Goal: Register for event/course

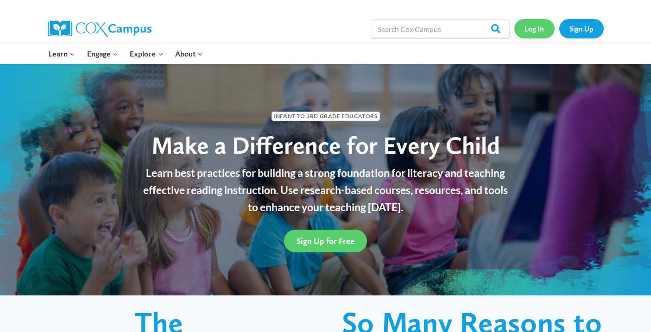
click at [530, 31] on link "Log In" at bounding box center [534, 28] width 40 height 19
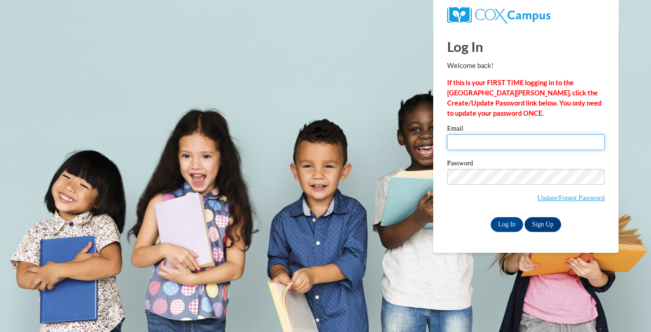
click at [465, 140] on input "Email" at bounding box center [526, 142] width 158 height 16
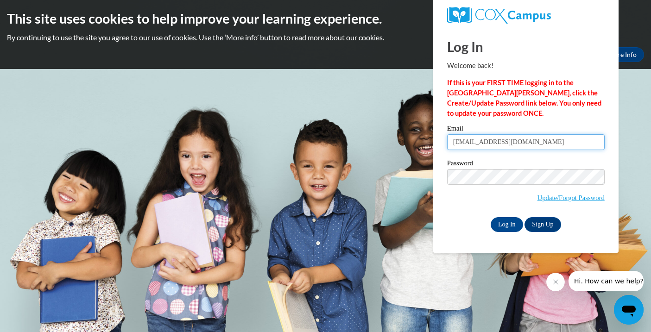
type input "isilva2507@yahoo.com"
click at [504, 224] on input "Log In" at bounding box center [507, 224] width 32 height 15
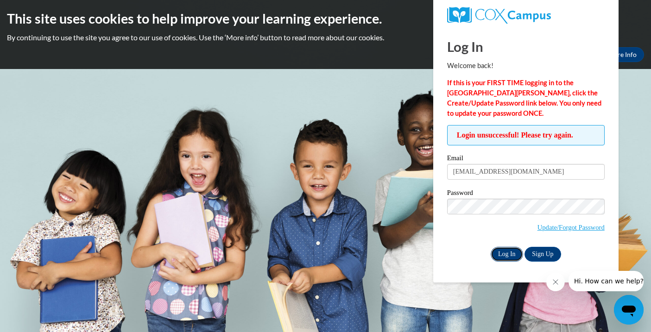
click at [503, 257] on input "Log In" at bounding box center [507, 254] width 32 height 15
click at [509, 254] on input "Log In" at bounding box center [507, 254] width 32 height 15
click at [500, 253] on input "Log In" at bounding box center [507, 254] width 32 height 15
click at [509, 218] on span "Update/Forgot Password" at bounding box center [526, 218] width 158 height 38
click at [503, 214] on span "Update/Forgot Password" at bounding box center [526, 218] width 158 height 38
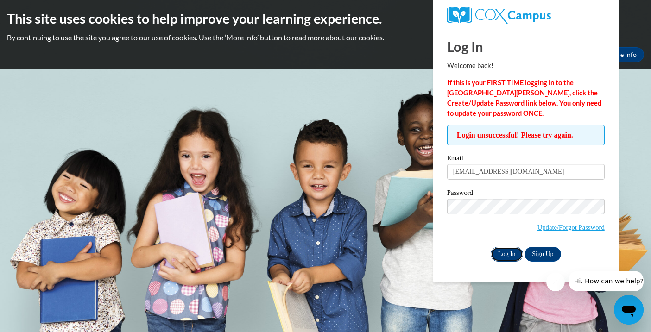
click at [499, 253] on input "Log In" at bounding box center [507, 254] width 32 height 15
click at [557, 229] on link "Update/Forgot Password" at bounding box center [570, 227] width 67 height 7
drag, startPoint x: 525, startPoint y: 171, endPoint x: 467, endPoint y: 171, distance: 57.5
click at [467, 171] on input "[EMAIL_ADDRESS][DOMAIN_NAME]" at bounding box center [526, 172] width 158 height 16
type input "[EMAIL_ADDRESS][DOMAIN_NAME]"
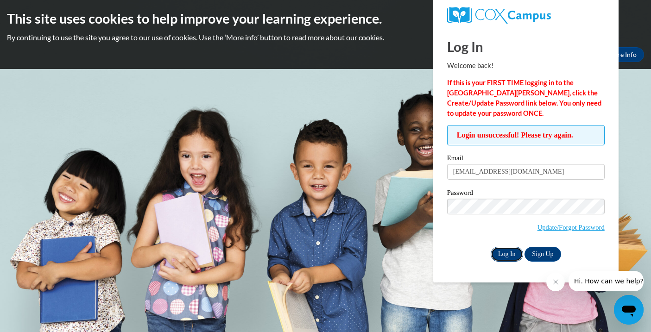
click at [511, 254] on input "Log In" at bounding box center [507, 254] width 32 height 15
click at [510, 252] on input "Log In" at bounding box center [507, 254] width 32 height 15
click at [505, 252] on input "Log In" at bounding box center [507, 254] width 32 height 15
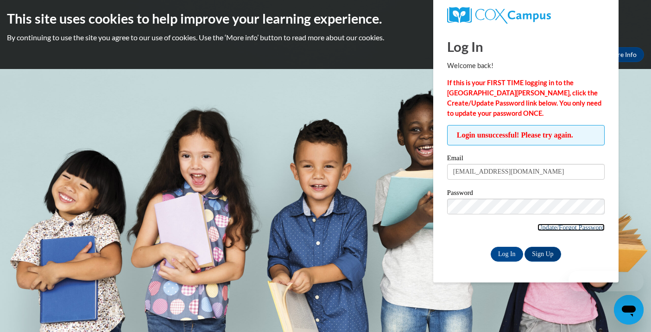
click at [560, 226] on link "Update/Forgot Password" at bounding box center [570, 227] width 67 height 7
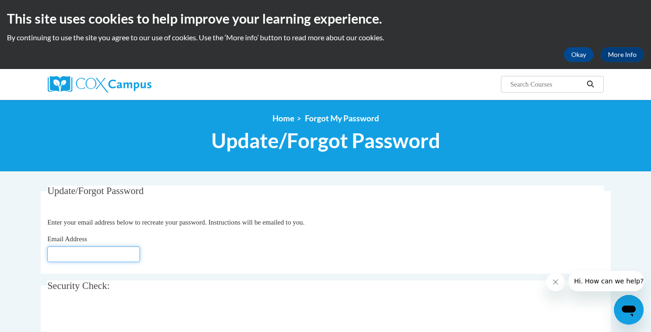
click at [98, 254] on input "Email Address" at bounding box center [93, 255] width 93 height 16
type input "isilva3@ivytech.edu"
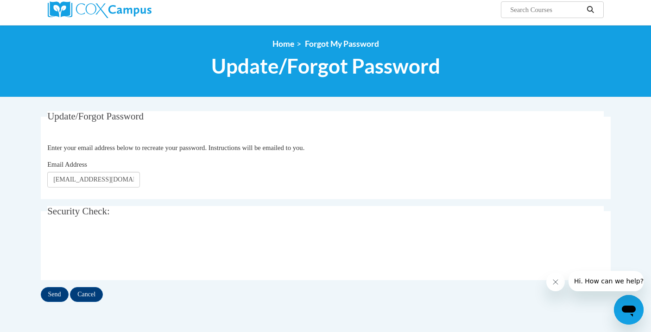
scroll to position [91, 0]
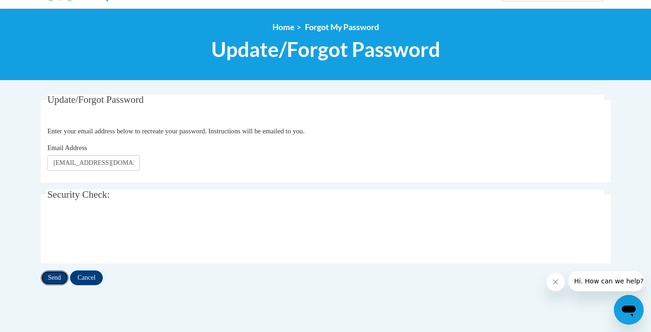
click at [52, 279] on input "Send" at bounding box center [55, 278] width 28 height 15
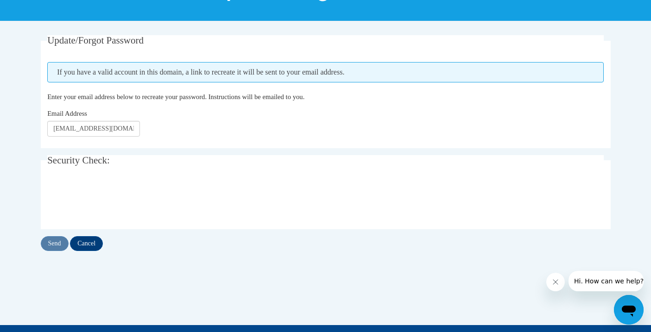
scroll to position [156, 0]
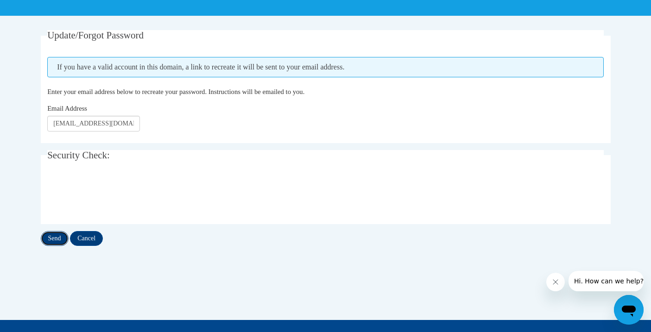
click at [54, 237] on input "Send" at bounding box center [55, 238] width 28 height 15
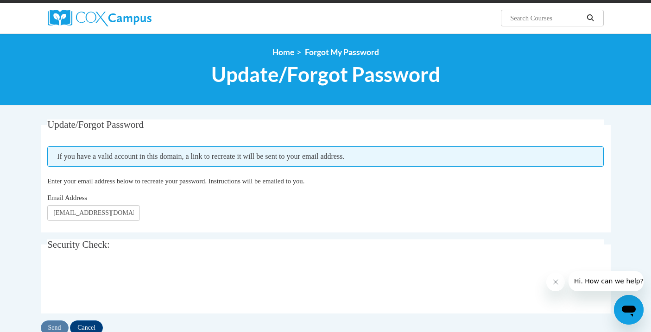
scroll to position [147, 0]
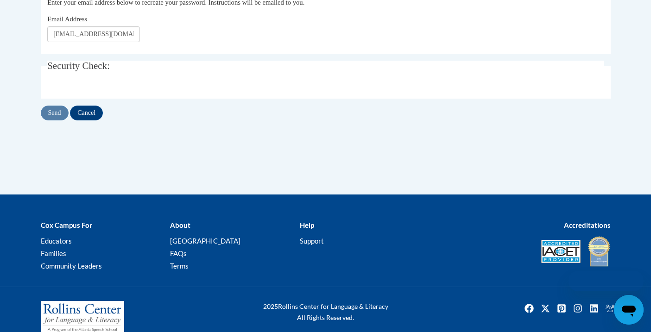
scroll to position [156, 0]
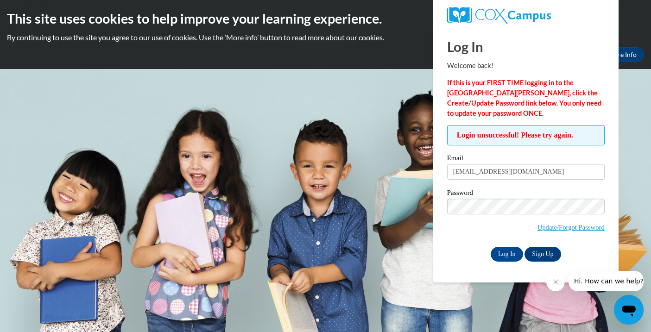
click at [500, 262] on div "Log In Welcome back! If this is your FIRST TIME logging in to the [GEOGRAPHIC_D…" at bounding box center [525, 155] width 199 height 255
click at [503, 255] on input "Log In" at bounding box center [507, 254] width 32 height 15
click at [503, 253] on input "Log In" at bounding box center [507, 254] width 32 height 15
click at [505, 254] on input "Log In" at bounding box center [507, 254] width 32 height 15
click at [504, 253] on input "Log In" at bounding box center [507, 254] width 32 height 15
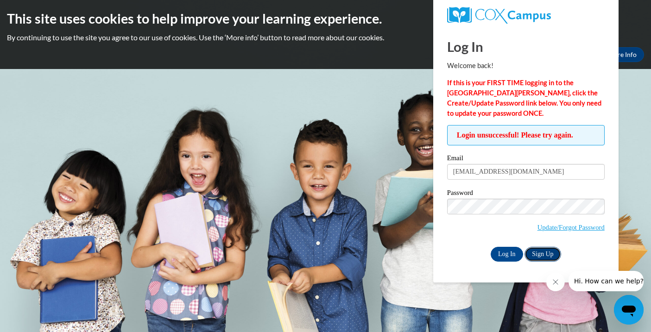
click at [536, 254] on link "Sign Up" at bounding box center [543, 254] width 36 height 15
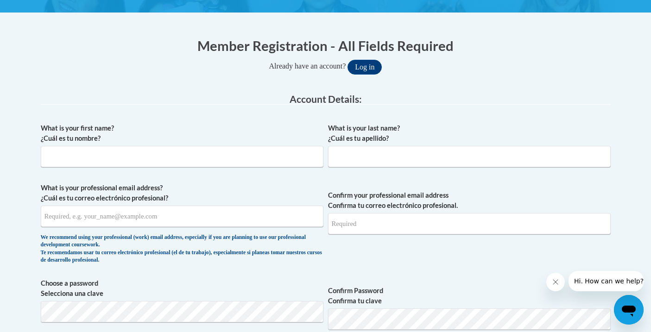
scroll to position [168, 0]
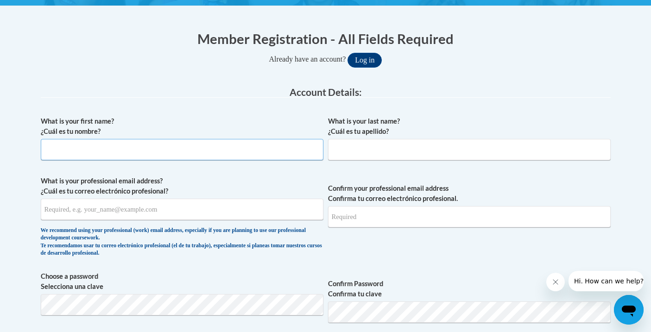
click at [202, 152] on input "What is your first name? ¿Cuál es tu nombre?" at bounding box center [182, 149] width 283 height 21
type input "Isabella"
click at [357, 140] on input "What is your last name? ¿Cuál es tu apellido?" at bounding box center [469, 149] width 283 height 21
type input "Silva"
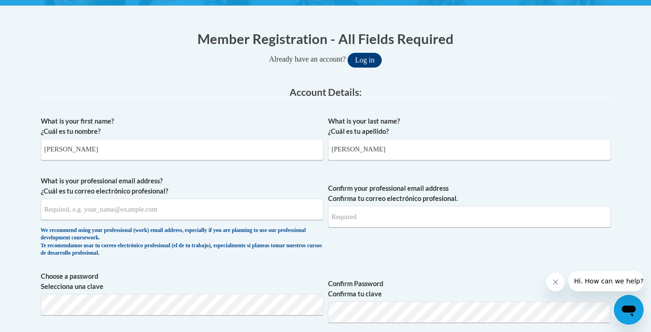
click at [153, 225] on span "What is your professional email address? ¿Cuál es tu correo electrónico profesi…" at bounding box center [182, 219] width 283 height 86
click at [155, 214] on input "What is your professional email address? ¿Cuál es tu correo electrónico profesi…" at bounding box center [182, 209] width 283 height 21
click at [62, 208] on input "Isilva4@ivytech.edu" at bounding box center [182, 209] width 283 height 21
type input "Isilva3@ivytech.edu"
click at [385, 219] on input "Confirm your professional email address Confirma tu correo electrónico profesio…" at bounding box center [469, 216] width 283 height 21
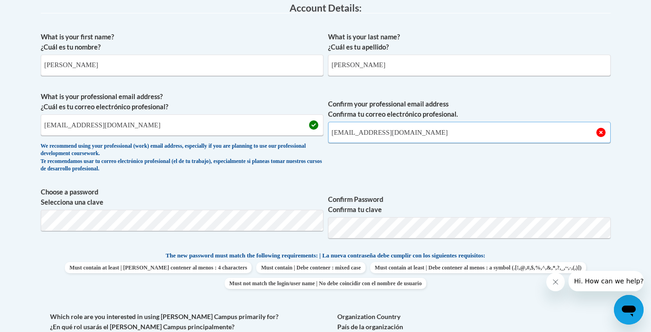
scroll to position [260, 0]
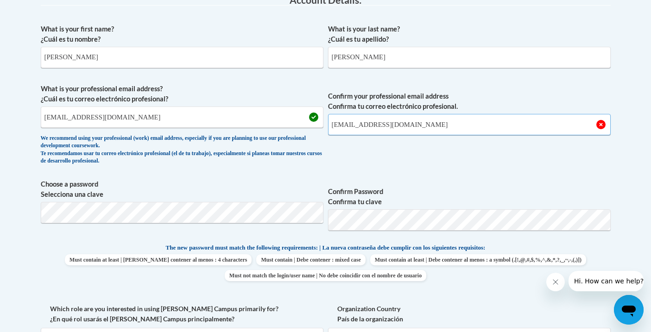
type input "Isilva3@ivytech.edu"
click at [152, 223] on span "Choose a password Selecciona una clave" at bounding box center [182, 208] width 283 height 59
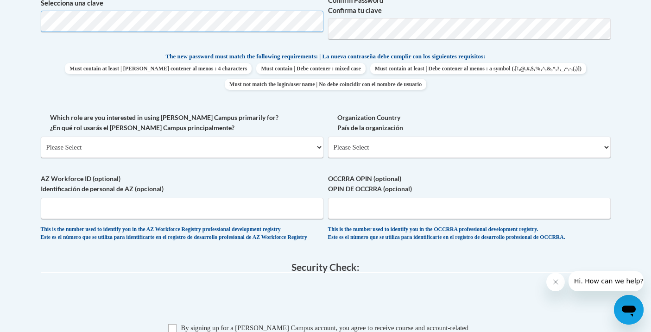
scroll to position [457, 0]
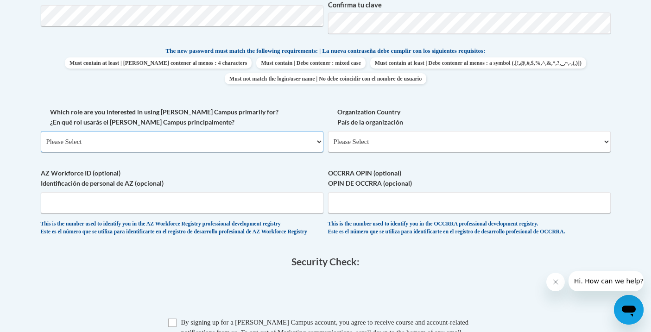
click at [231, 139] on select "Please Select College/University | Colegio/Universidad Community/Nonprofit Part…" at bounding box center [182, 141] width 283 height 21
select select "5a18ea06-2b54-4451-96f2-d152daf9eac5"
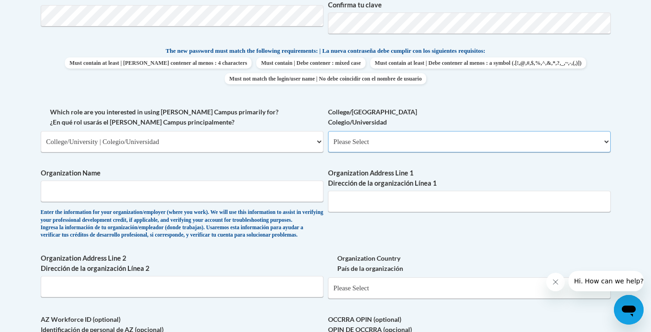
click at [388, 140] on select "Please Select College/University Staff | Empleado universitario College/Univers…" at bounding box center [469, 141] width 283 height 21
select select "c8743970-7742-49d2-af9e-5c4138019e9a"
click at [188, 193] on input "Organization Name" at bounding box center [182, 191] width 283 height 21
type input "[PERSON_NAME]"
click at [381, 205] on input "Organization Address Line 1 Dirección de la organización Línea 1" at bounding box center [469, 201] width 283 height 21
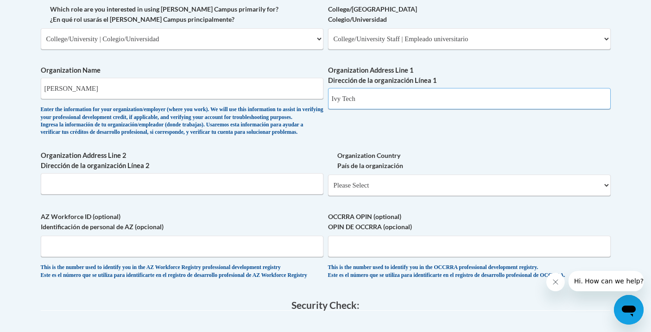
scroll to position [567, 0]
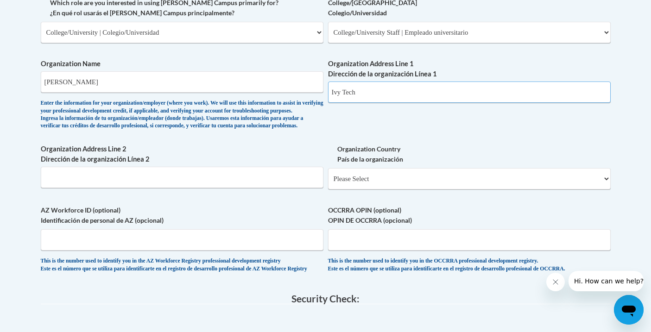
type input "Ivy Tech"
click at [199, 188] on input "Organization Address Line 2 Dirección de la organización Línea 2" at bounding box center [182, 177] width 283 height 21
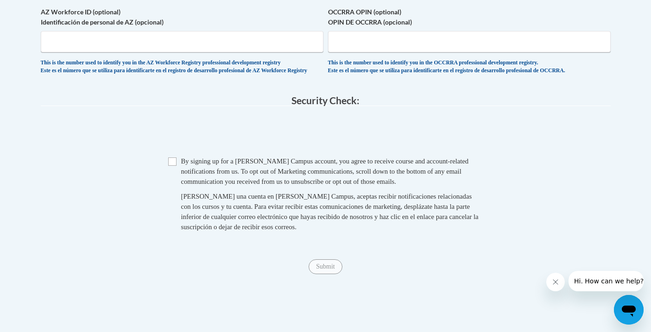
scroll to position [773, 0]
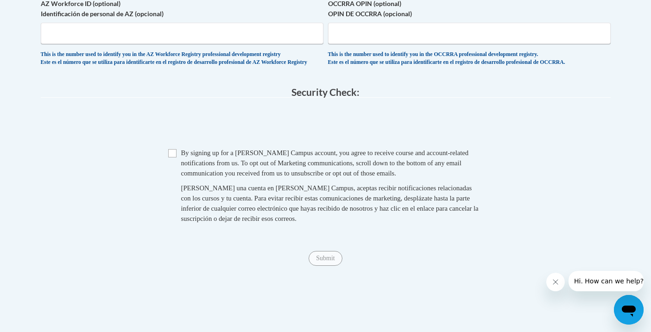
click at [177, 176] on span "Checkbox By signing up for a Cox Campus account, you agree to receive course an…" at bounding box center [325, 190] width 315 height 85
click at [171, 158] on input "Checkbox" at bounding box center [172, 153] width 8 height 8
checkbox input "true"
click at [322, 266] on input "Submit" at bounding box center [325, 258] width 33 height 15
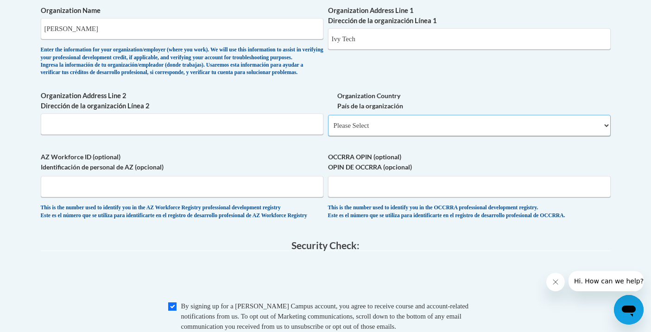
scroll to position [609, 0]
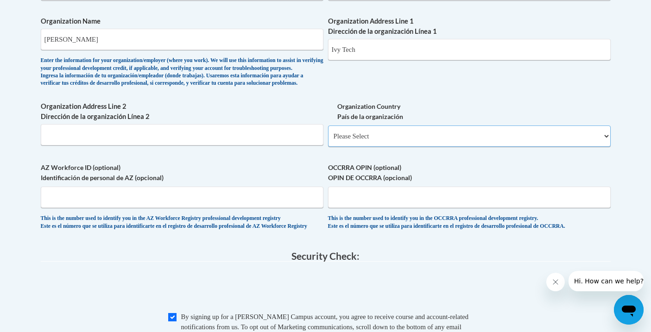
click at [367, 147] on select "Please Select United States | Estados Unidos Outside of the United States | Fue…" at bounding box center [469, 136] width 283 height 21
select select "ad49bcad-a171-4b2e-b99c-48b446064914"
select select
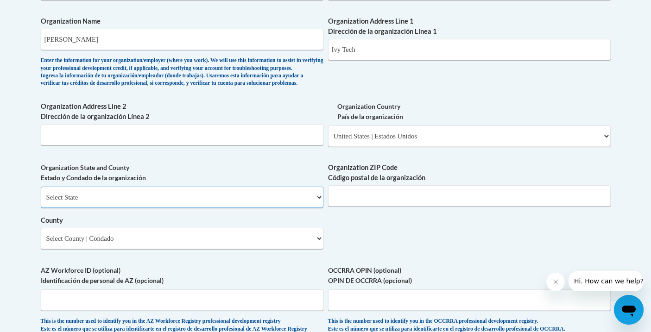
click at [236, 208] on select "Select State Alabama Alaska Arizona Arkansas California Colorado Connecticut De…" at bounding box center [182, 197] width 283 height 21
select select "Indiana"
click at [169, 249] on select "Select County Adams Allen Bartholomew Benton Blackford Boone Brown Carroll Cass…" at bounding box center [182, 238] width 283 height 21
select select "Lake"
click at [363, 214] on div "Organization ZIP Code Código postal de la organización" at bounding box center [469, 188] width 283 height 51
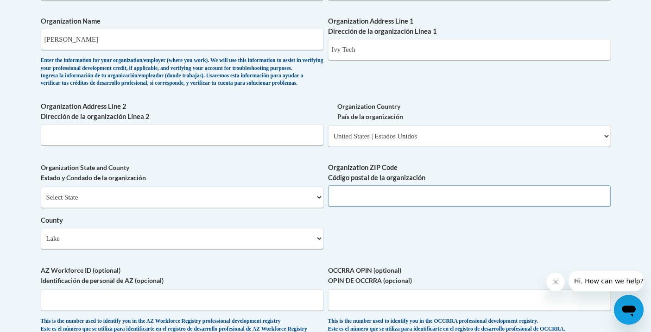
click at [365, 207] on input "Organization ZIP Code Código postal de la organización" at bounding box center [469, 195] width 283 height 21
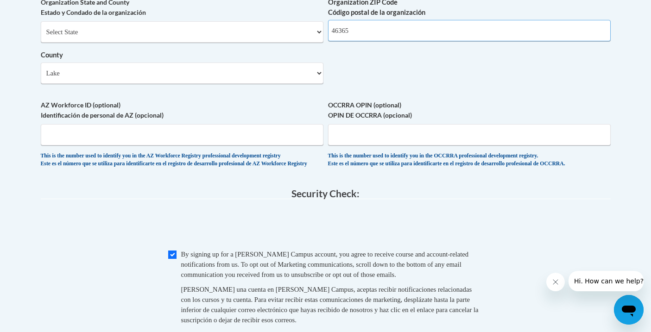
scroll to position [779, 0]
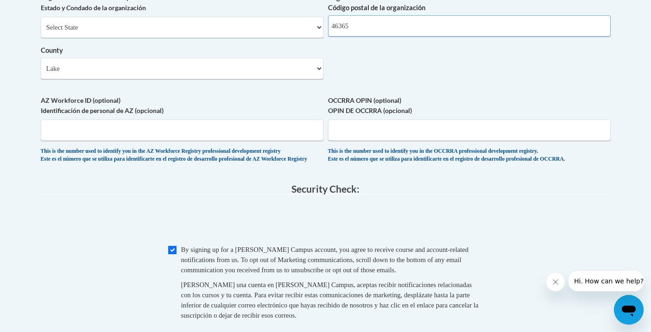
type input "46365"
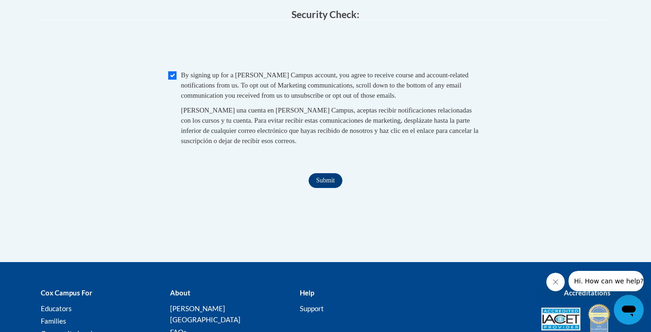
scroll to position [982, 0]
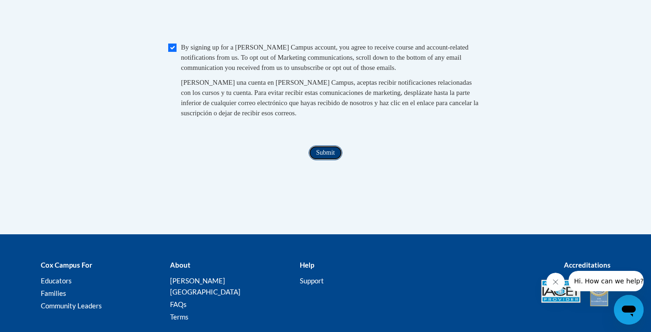
click at [329, 160] on input "Submit" at bounding box center [325, 152] width 33 height 15
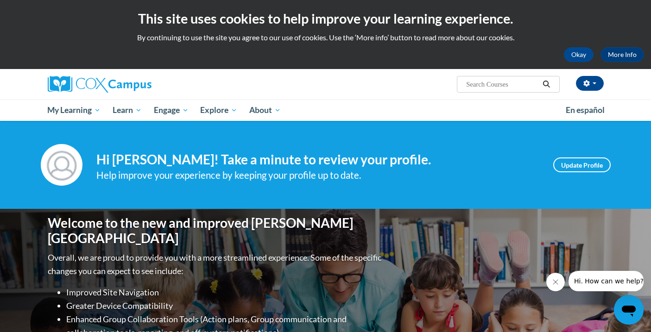
click at [507, 84] on input "Search..." at bounding box center [502, 84] width 74 height 11
type input "reading fluency"
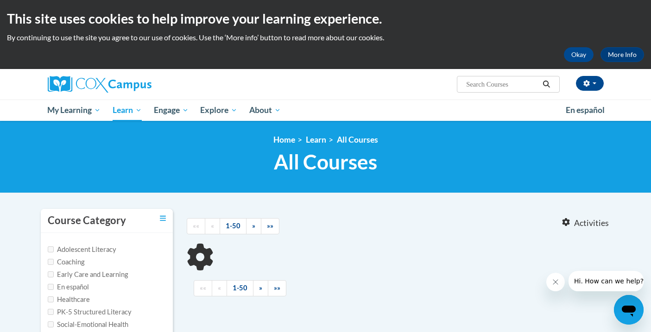
type input "reading fluency"
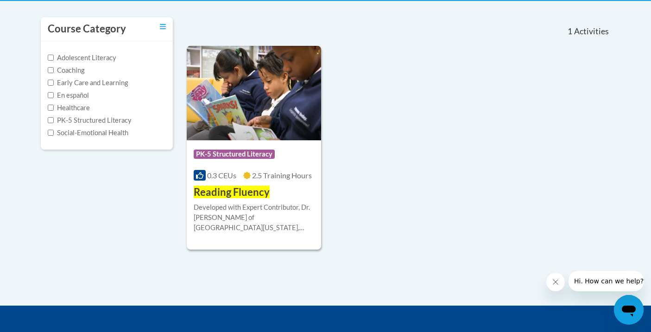
scroll to position [203, 0]
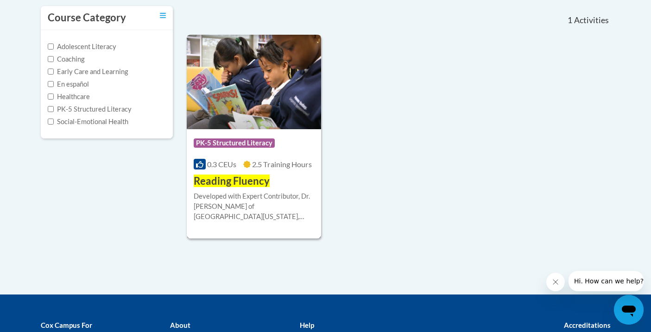
click at [245, 181] on span "Reading Fluency" at bounding box center [232, 181] width 76 height 13
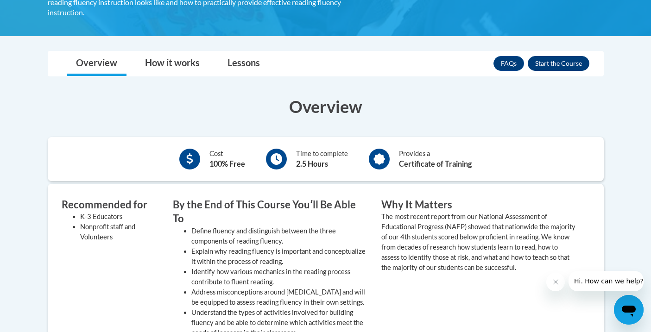
scroll to position [235, 0]
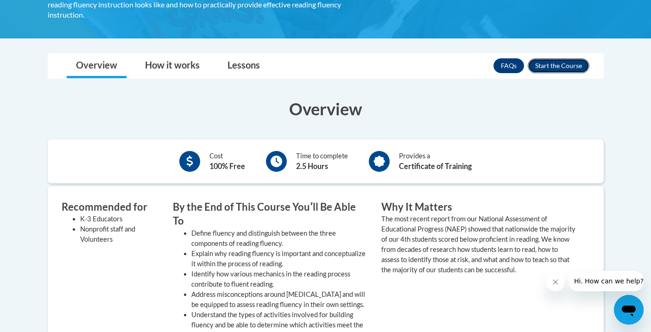
click at [574, 58] on button "Enroll" at bounding box center [559, 65] width 62 height 15
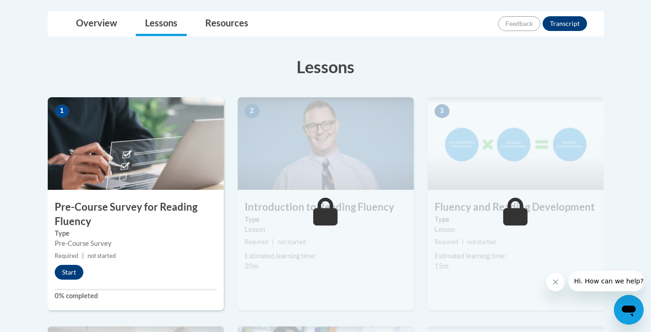
scroll to position [295, 0]
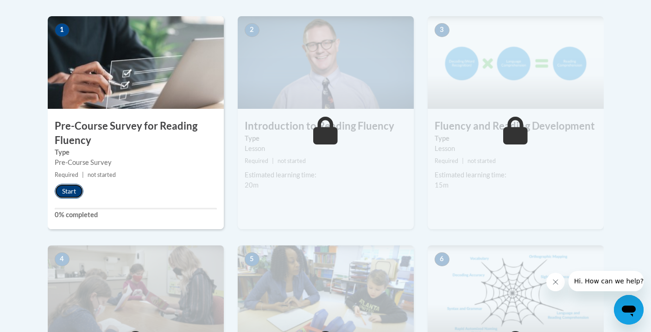
click at [71, 193] on button "Start" at bounding box center [69, 191] width 29 height 15
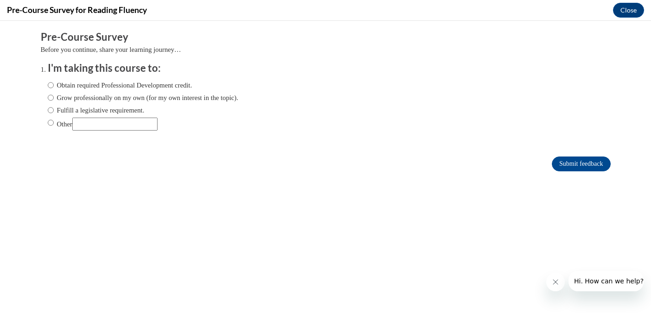
scroll to position [0, 0]
click at [55, 85] on label "Obtain required Professional Development credit." at bounding box center [120, 85] width 145 height 10
click at [54, 85] on input "Obtain required Professional Development credit." at bounding box center [51, 85] width 6 height 10
radio input "true"
click at [592, 162] on input "Submit feedback" at bounding box center [581, 164] width 58 height 15
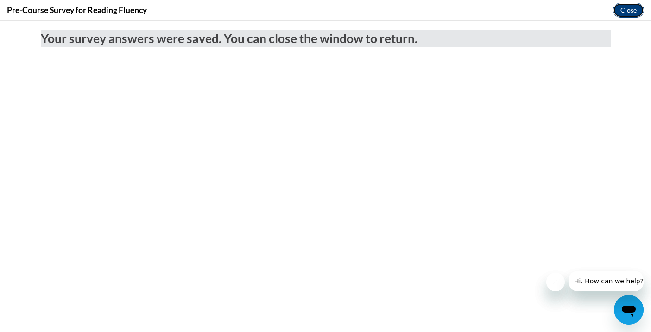
click at [633, 8] on button "Close" at bounding box center [628, 10] width 31 height 15
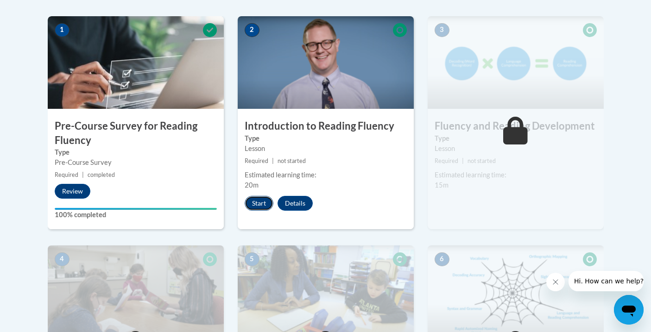
click at [258, 204] on button "Start" at bounding box center [259, 203] width 29 height 15
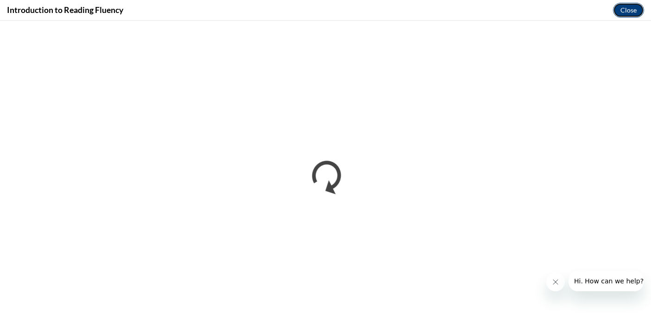
click at [638, 13] on button "Close" at bounding box center [628, 10] width 31 height 15
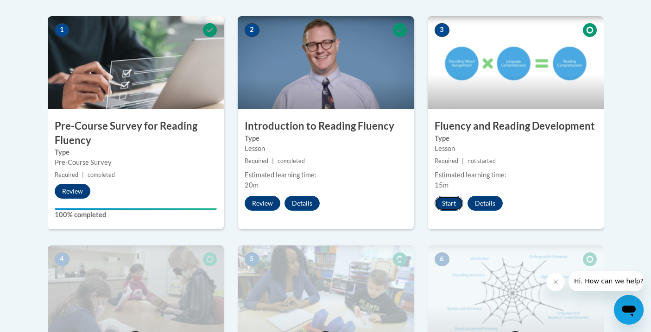
click at [449, 203] on button "Start" at bounding box center [449, 203] width 29 height 15
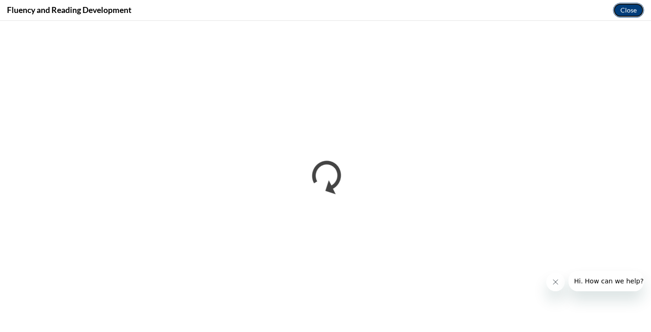
click at [626, 8] on button "Close" at bounding box center [628, 10] width 31 height 15
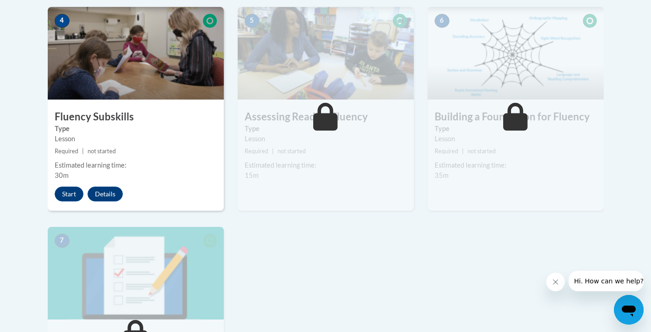
scroll to position [557, 0]
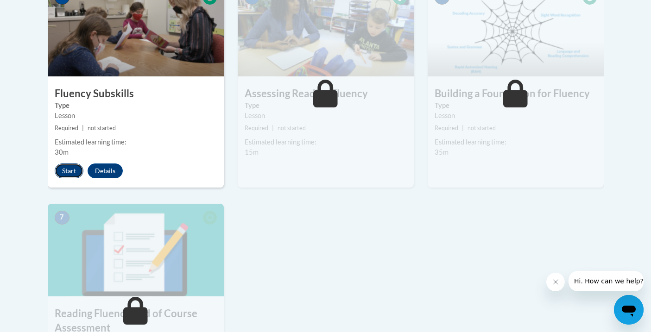
click at [65, 173] on button "Start" at bounding box center [69, 171] width 29 height 15
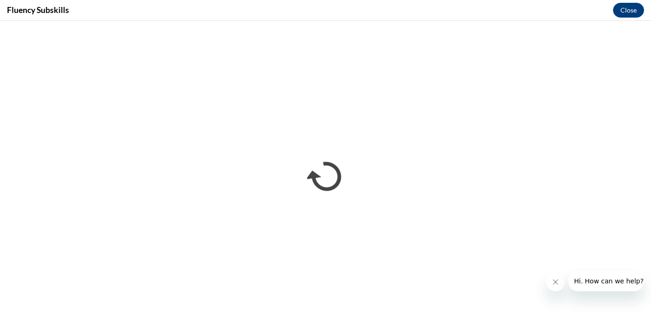
scroll to position [0, 0]
